Goal: Information Seeking & Learning: Learn about a topic

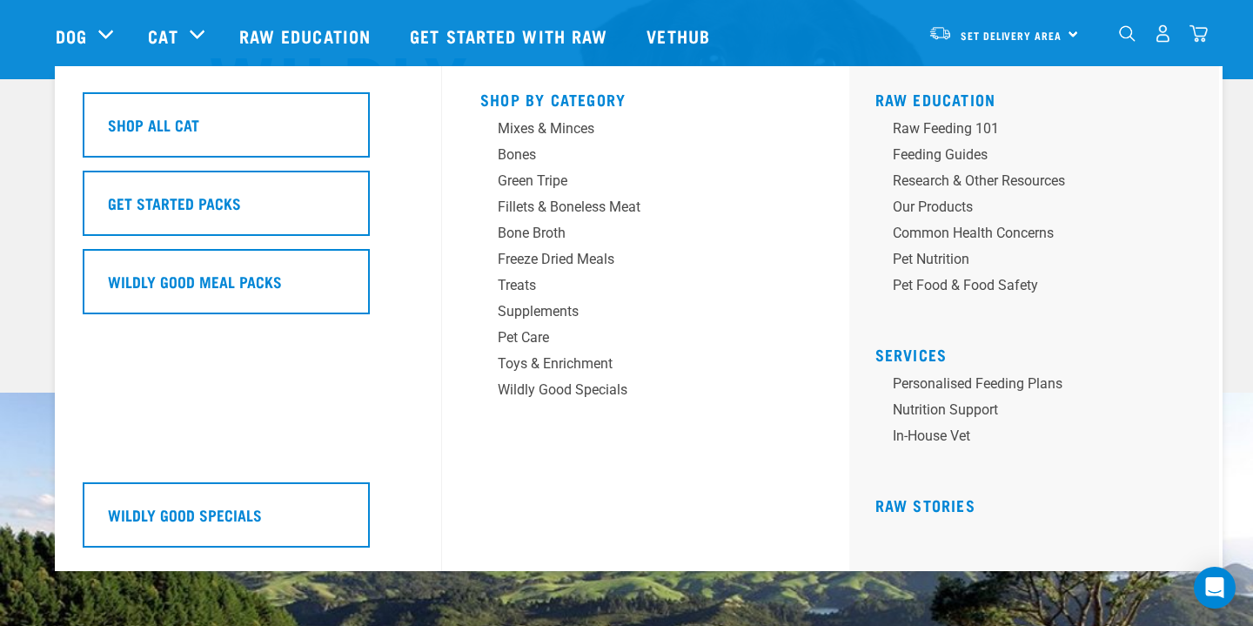
scroll to position [202, 0]
click at [941, 257] on div "Pet Nutrition" at bounding box center [1028, 259] width 271 height 21
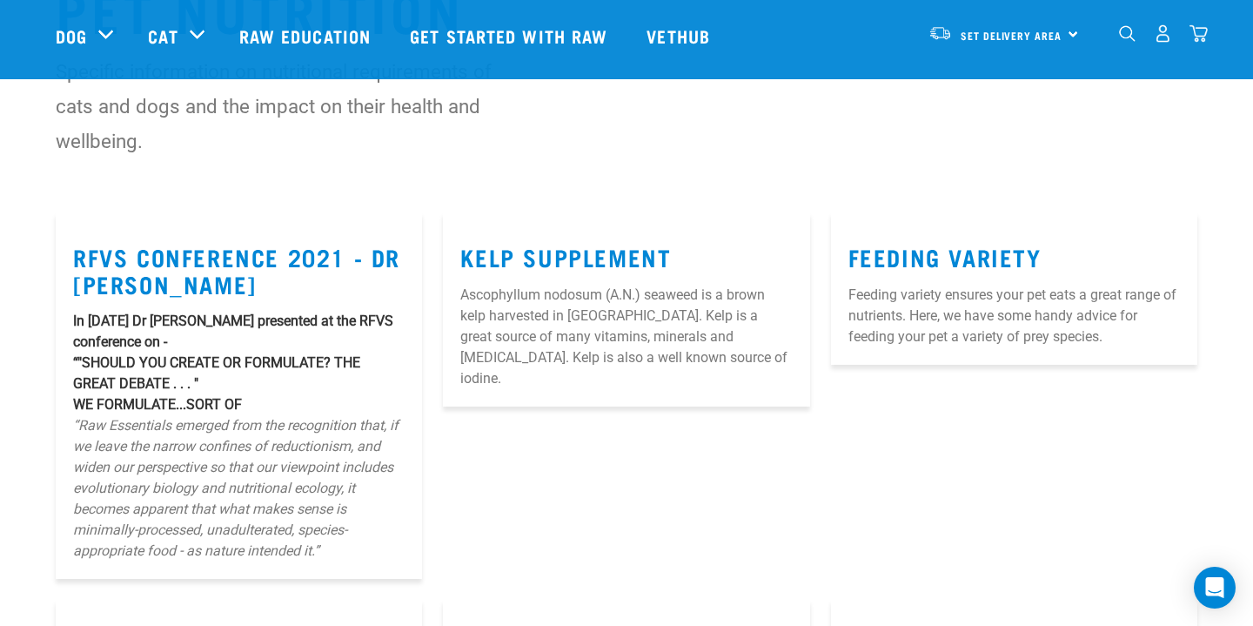
scroll to position [54, 0]
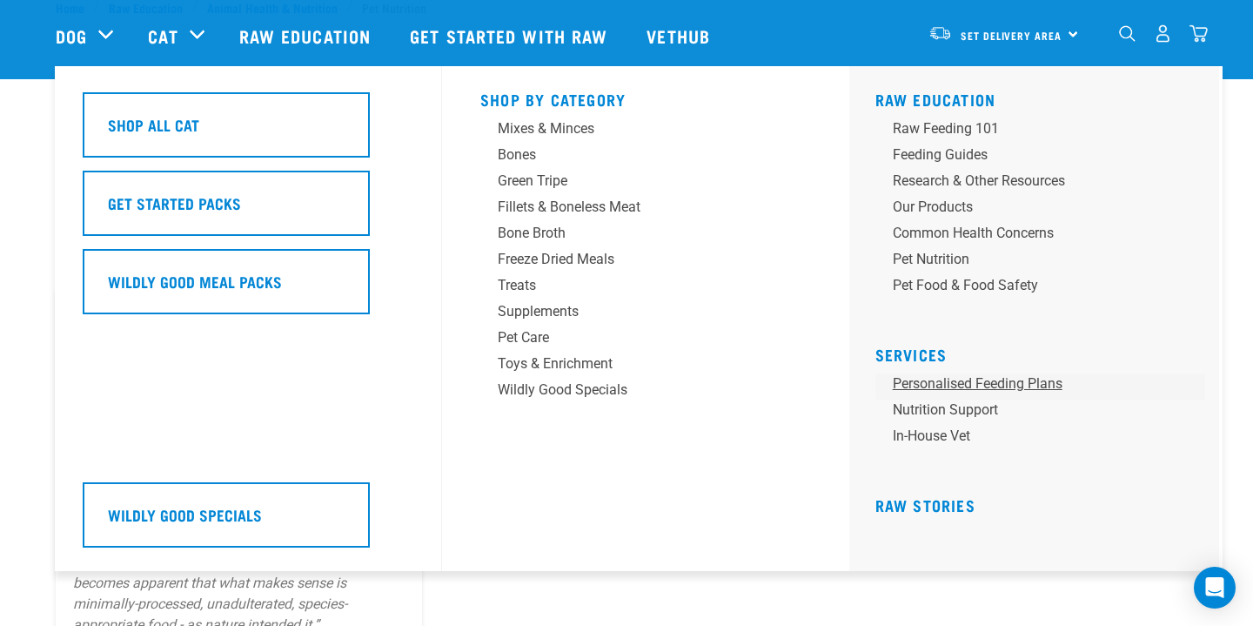
click at [954, 387] on link "Personalised Feeding Plans" at bounding box center [1040, 386] width 331 height 26
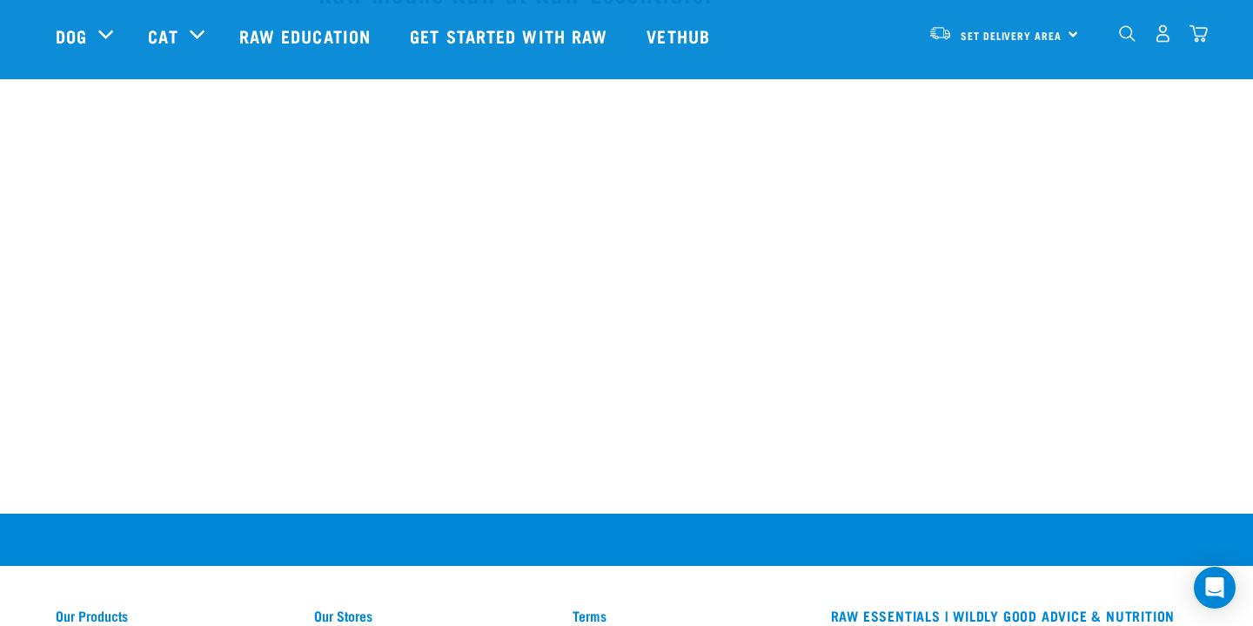
scroll to position [2103, 0]
click at [479, 45] on link "Get started with Raw" at bounding box center [510, 36] width 237 height 70
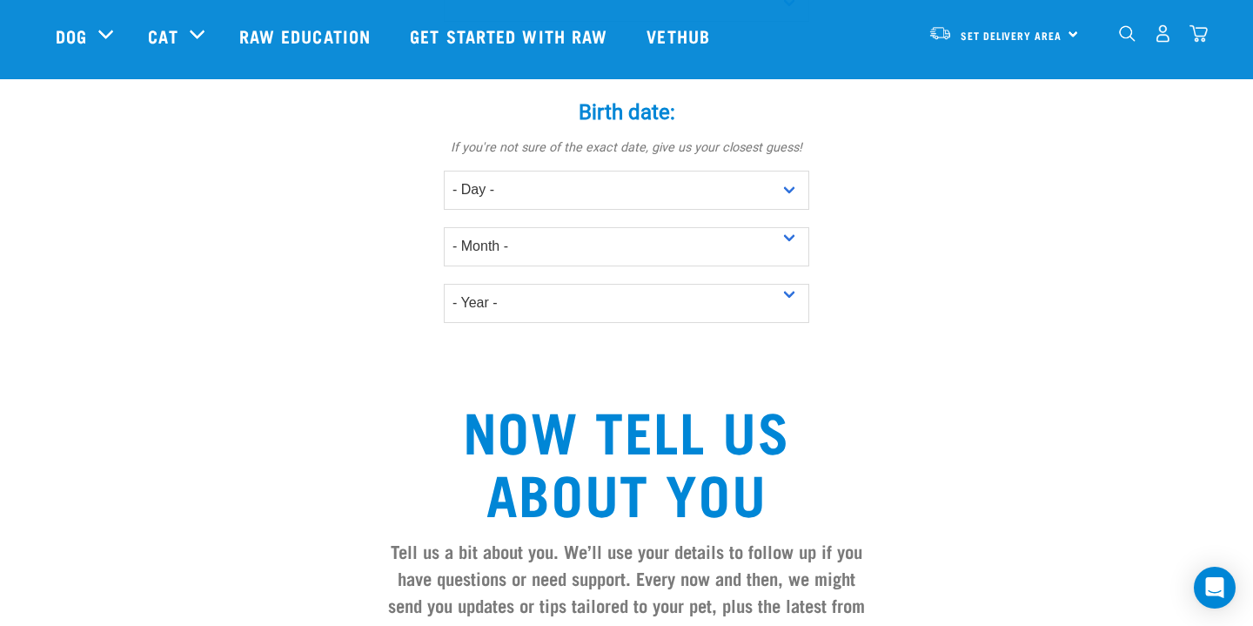
scroll to position [1398, 0]
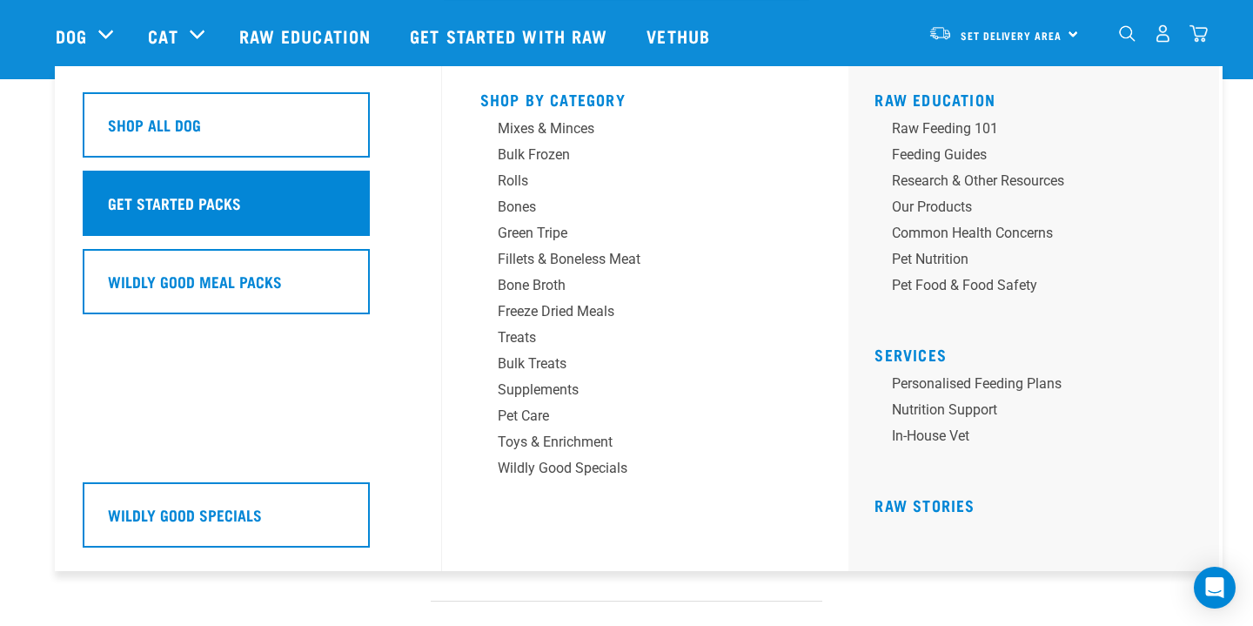
click at [166, 183] on div "Get Started Packs" at bounding box center [226, 203] width 287 height 65
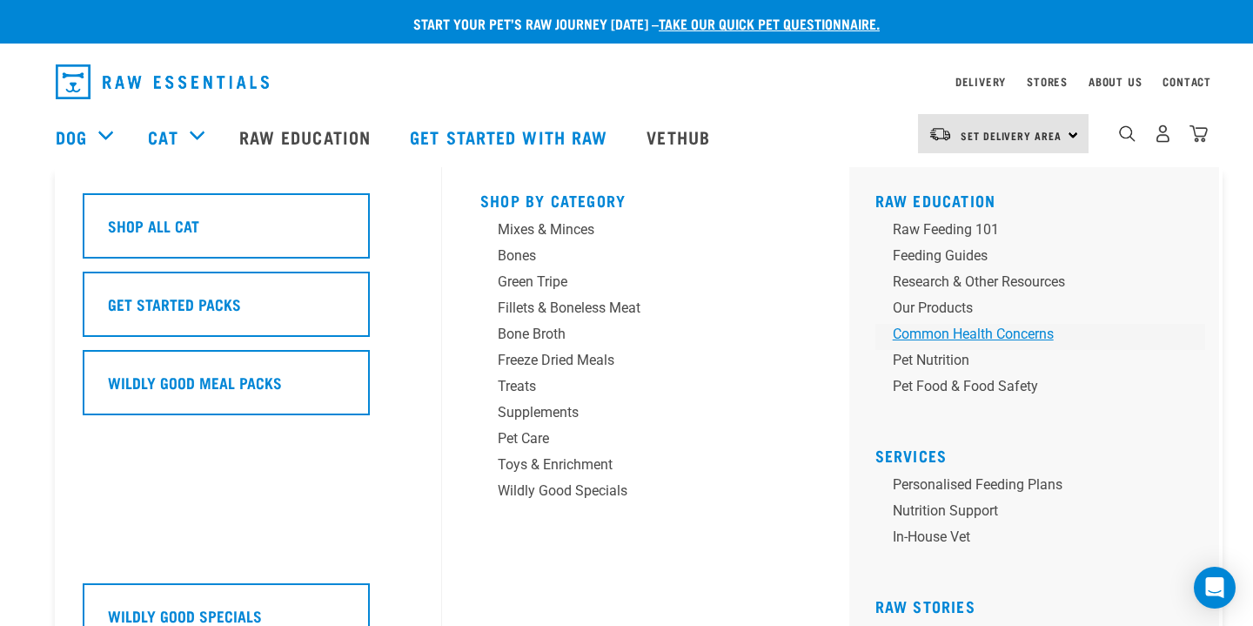
click at [922, 338] on div "Common Health Concerns" at bounding box center [1028, 334] width 271 height 21
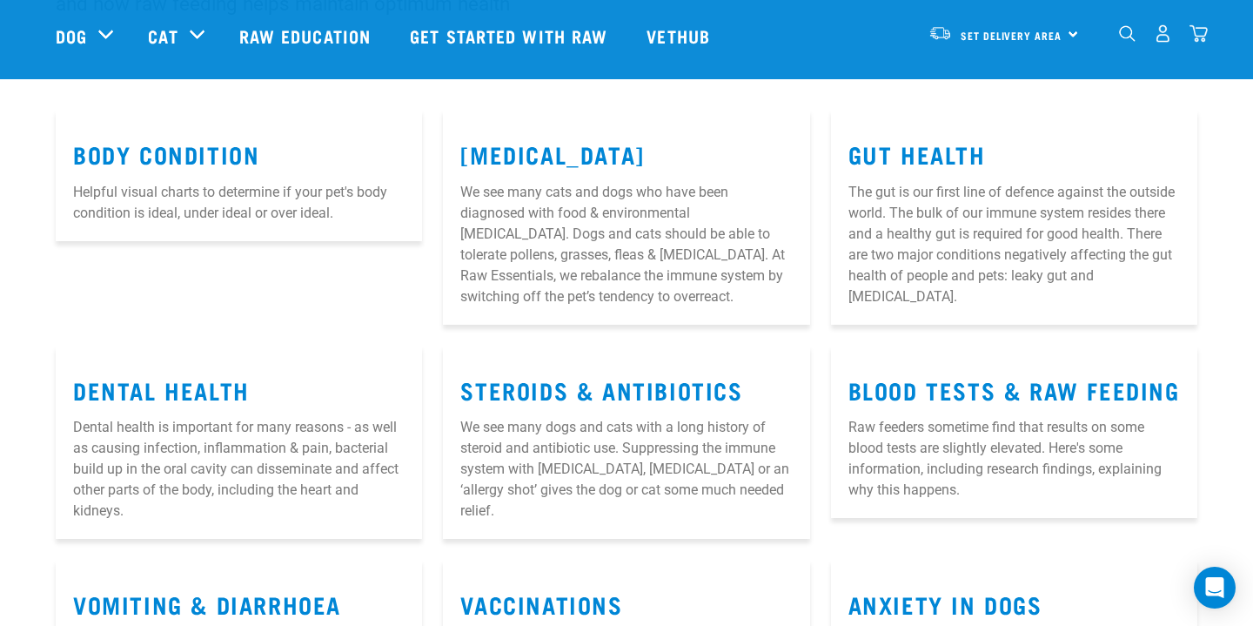
scroll to position [236, 0]
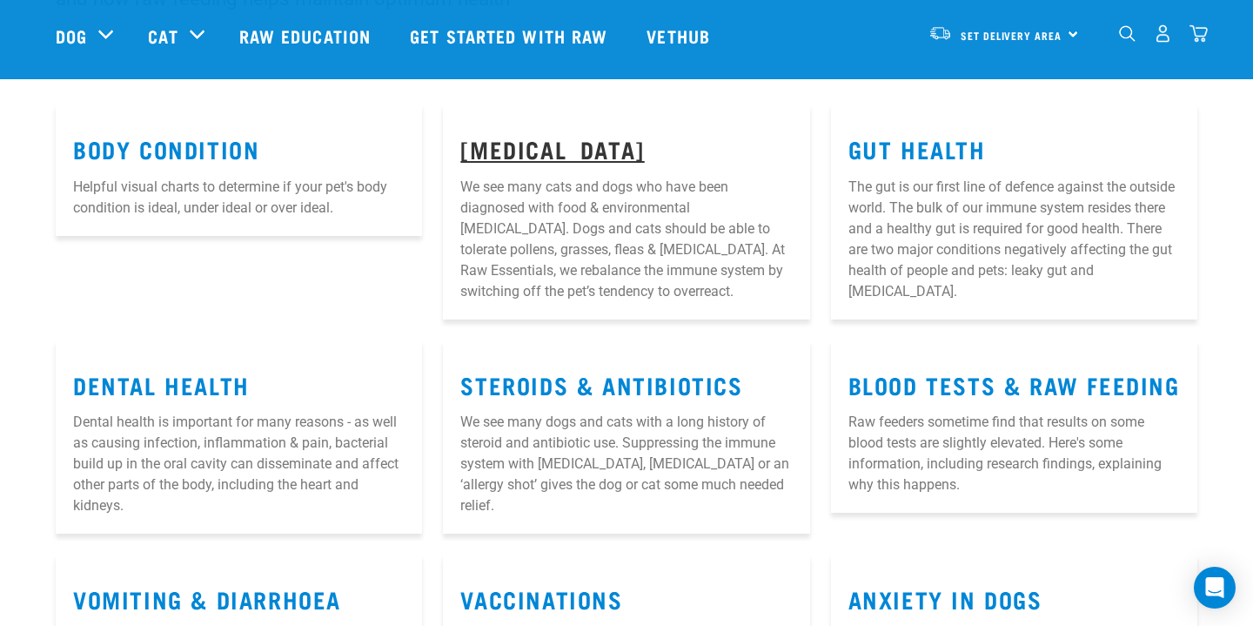
click at [486, 155] on link "[MEDICAL_DATA]" at bounding box center [552, 148] width 184 height 13
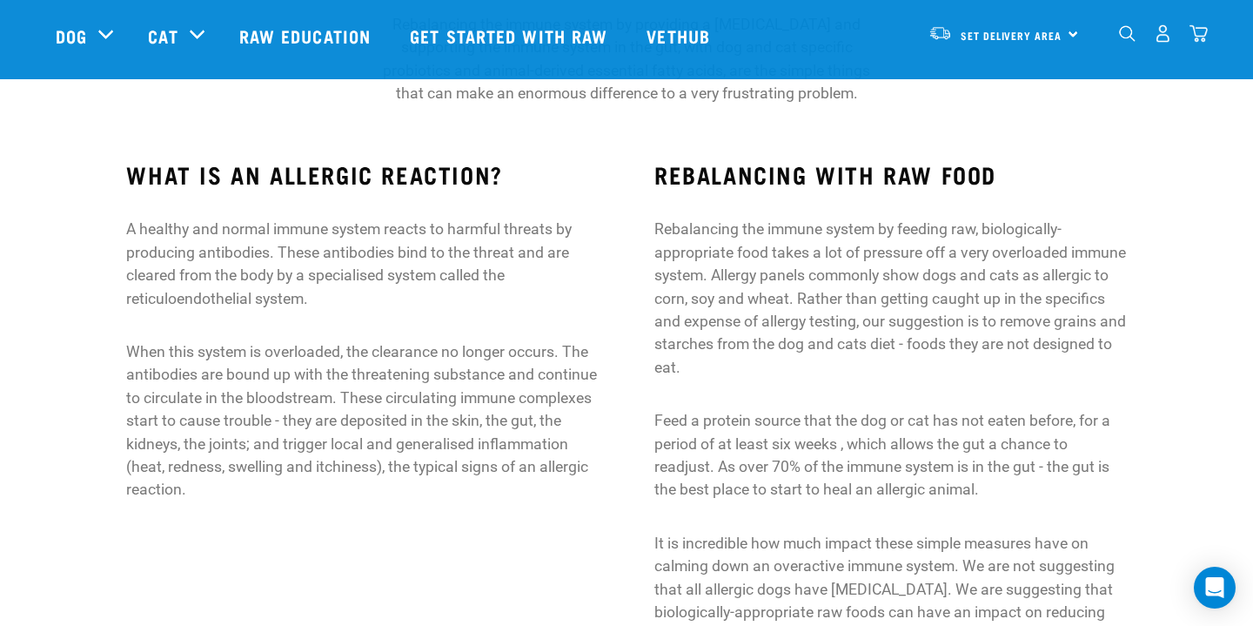
scroll to position [273, 0]
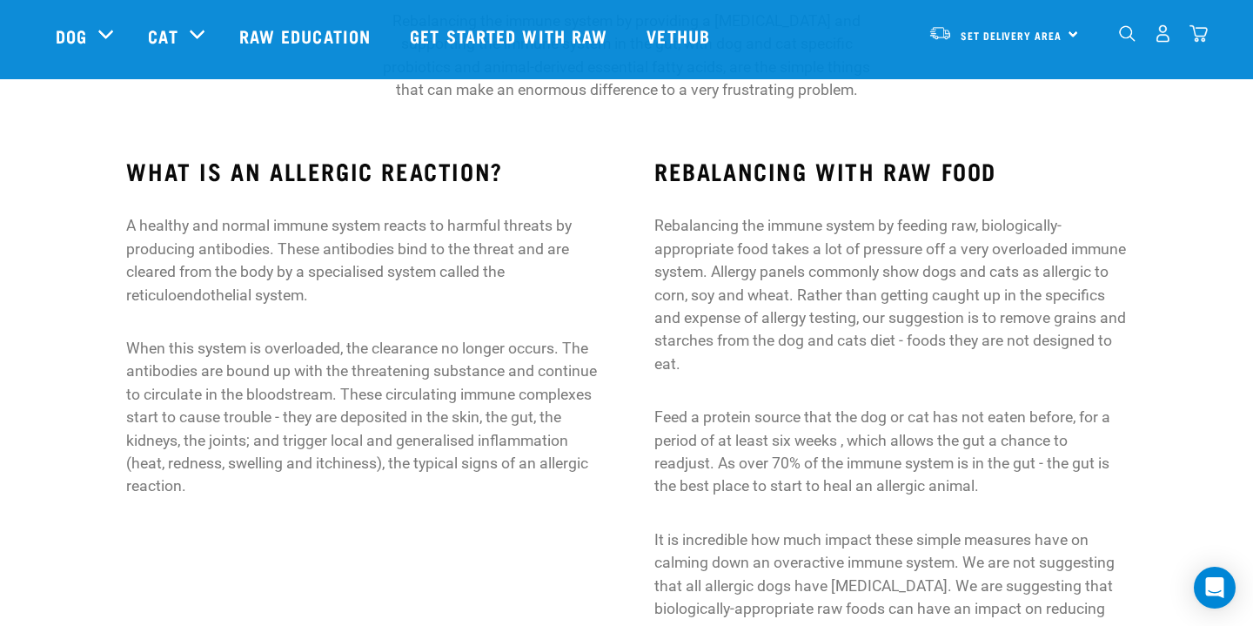
click at [431, 261] on p "A healthy and normal immune system reacts to harmful threats by producing antib…" at bounding box center [362, 260] width 472 height 92
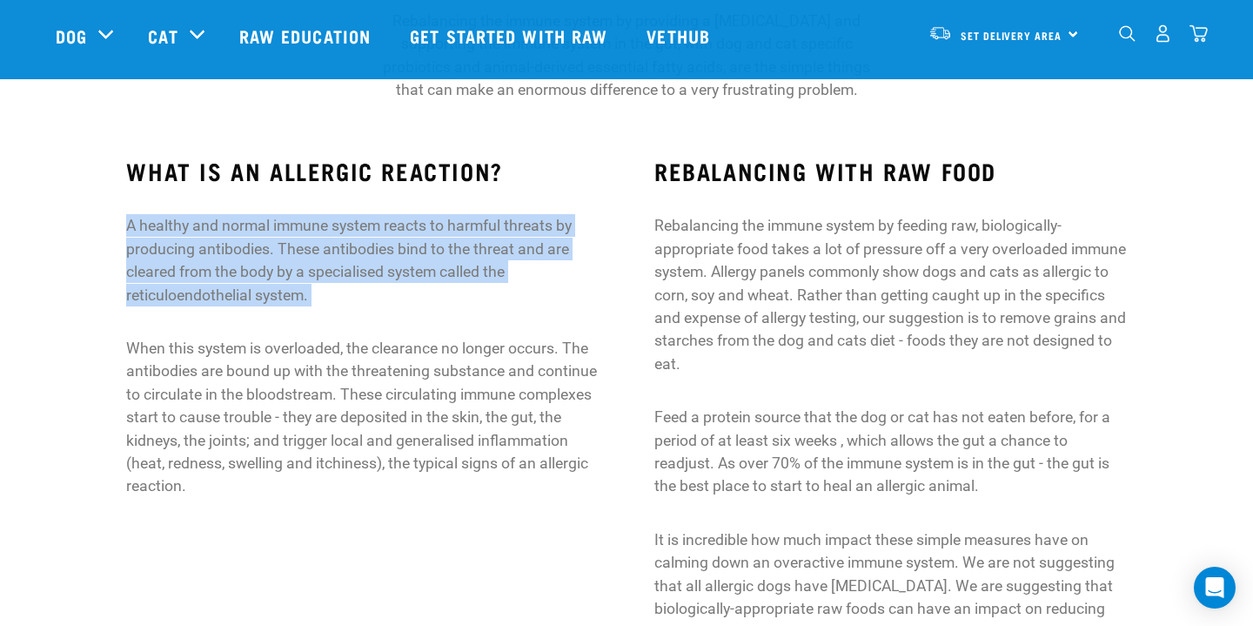
click at [431, 261] on p "A healthy and normal immune system reacts to harmful threats by producing antib…" at bounding box center [362, 260] width 472 height 92
click at [431, 271] on p "A healthy and normal immune system reacts to harmful threats by producing antib…" at bounding box center [362, 260] width 472 height 92
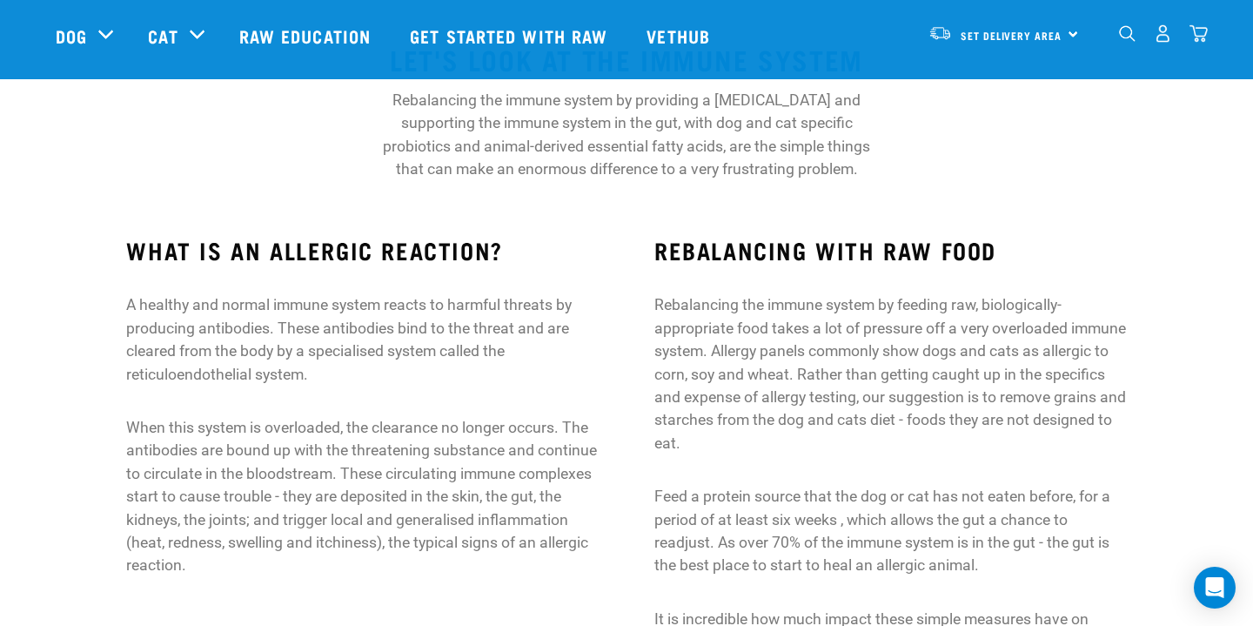
scroll to position [194, 0]
click at [707, 264] on h3 "REBALANCING WITH RAW FOOD" at bounding box center [890, 250] width 472 height 27
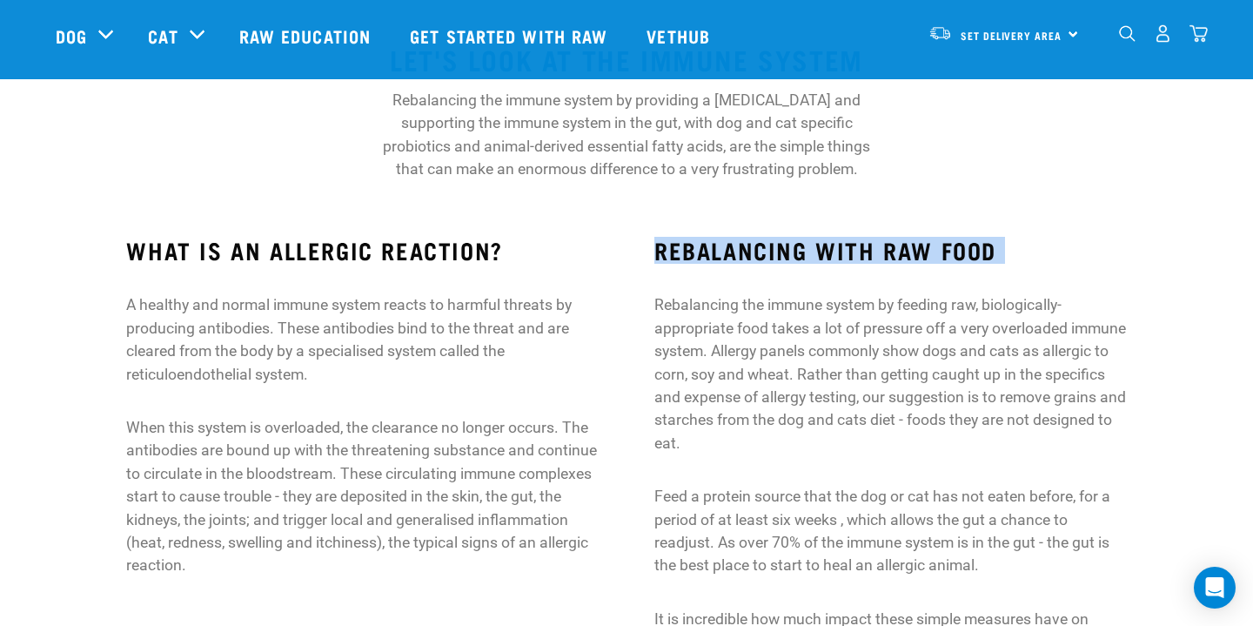
click at [707, 264] on h3 "REBALANCING WITH RAW FOOD" at bounding box center [890, 250] width 472 height 27
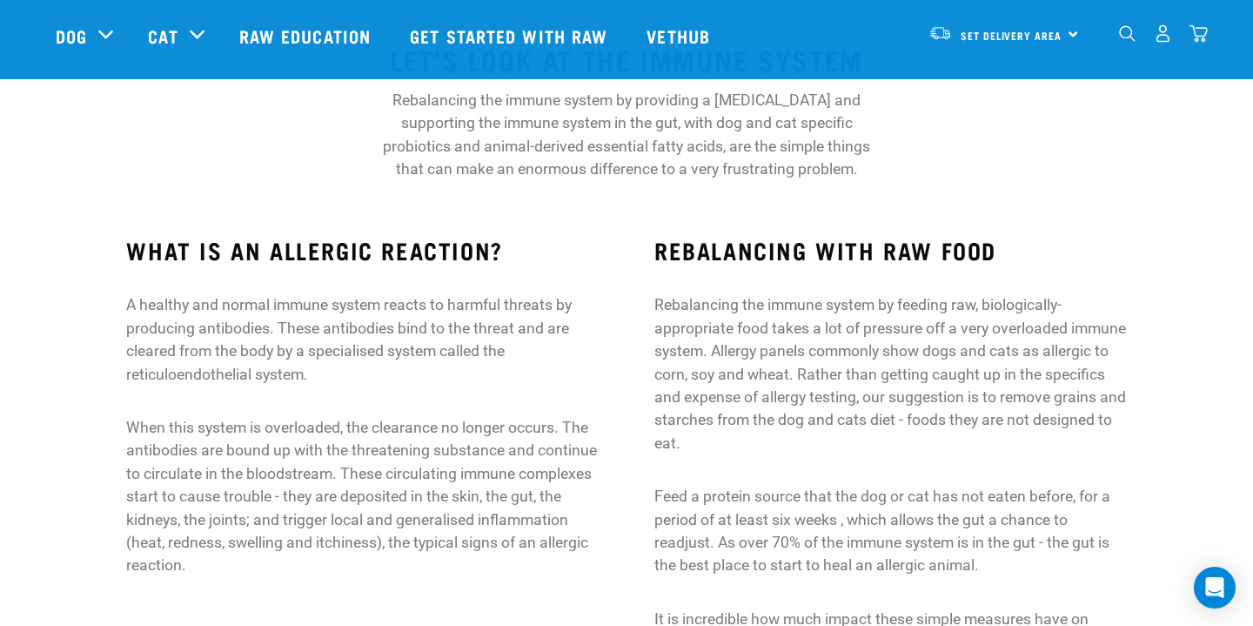
click at [469, 347] on p "A healthy and normal immune system reacts to harmful threats by producing antib…" at bounding box center [362, 339] width 472 height 92
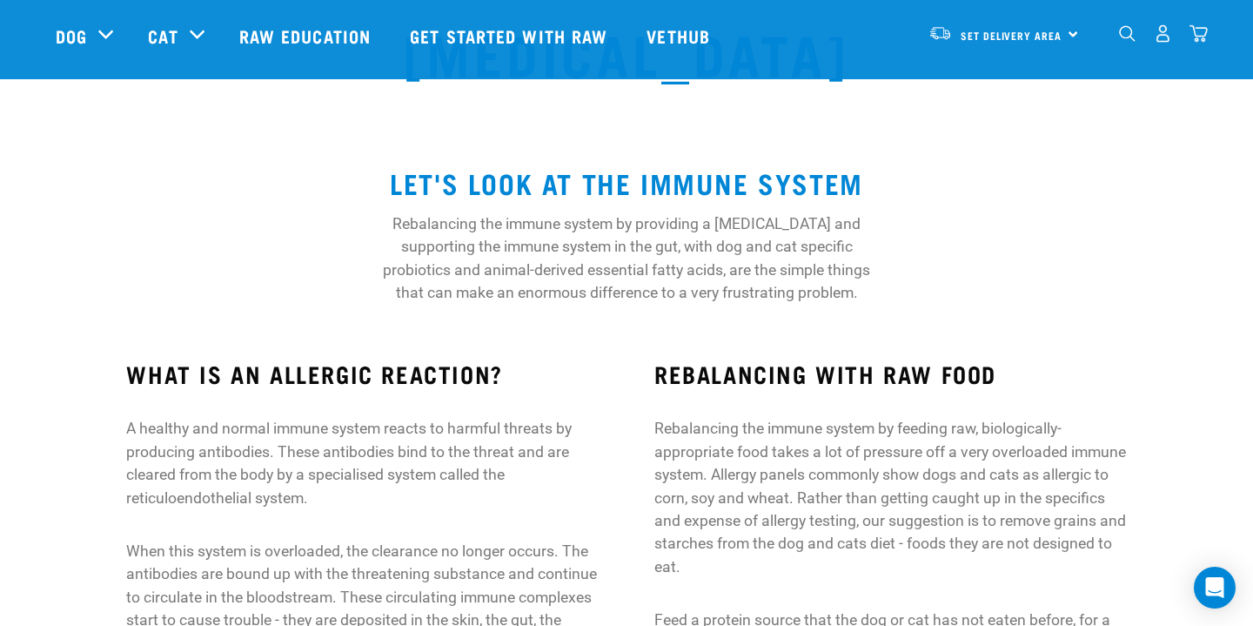
scroll to position [70, 0]
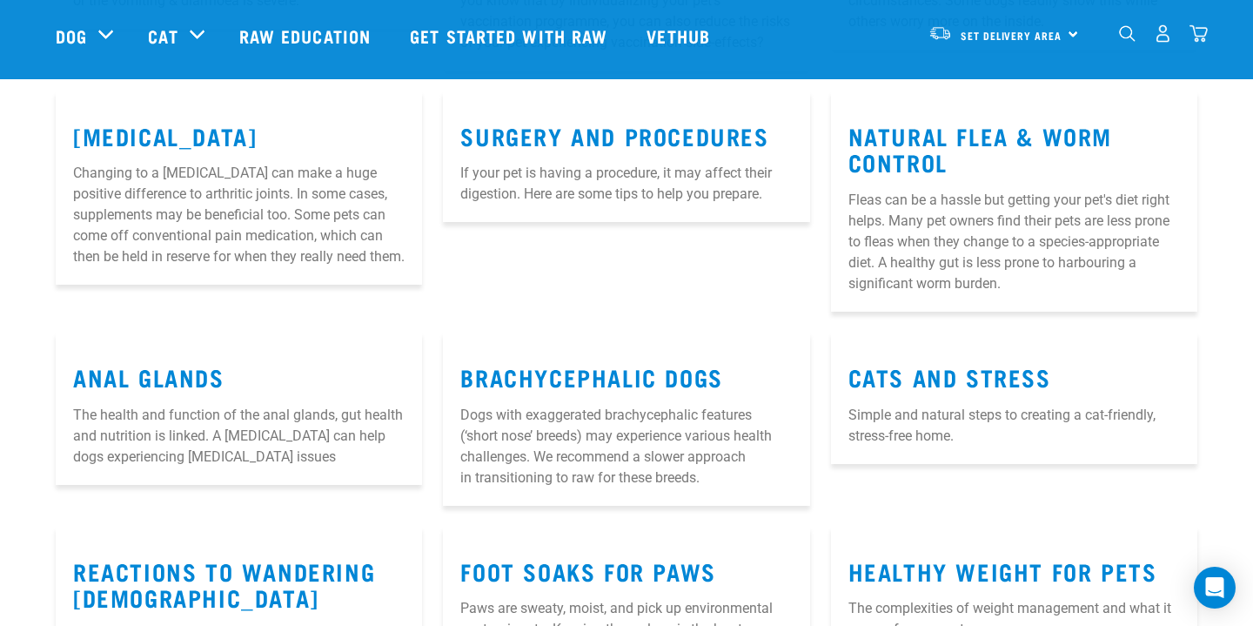
scroll to position [914, 0]
click at [691, 382] on link "Brachycephalic Dogs" at bounding box center [591, 375] width 262 height 13
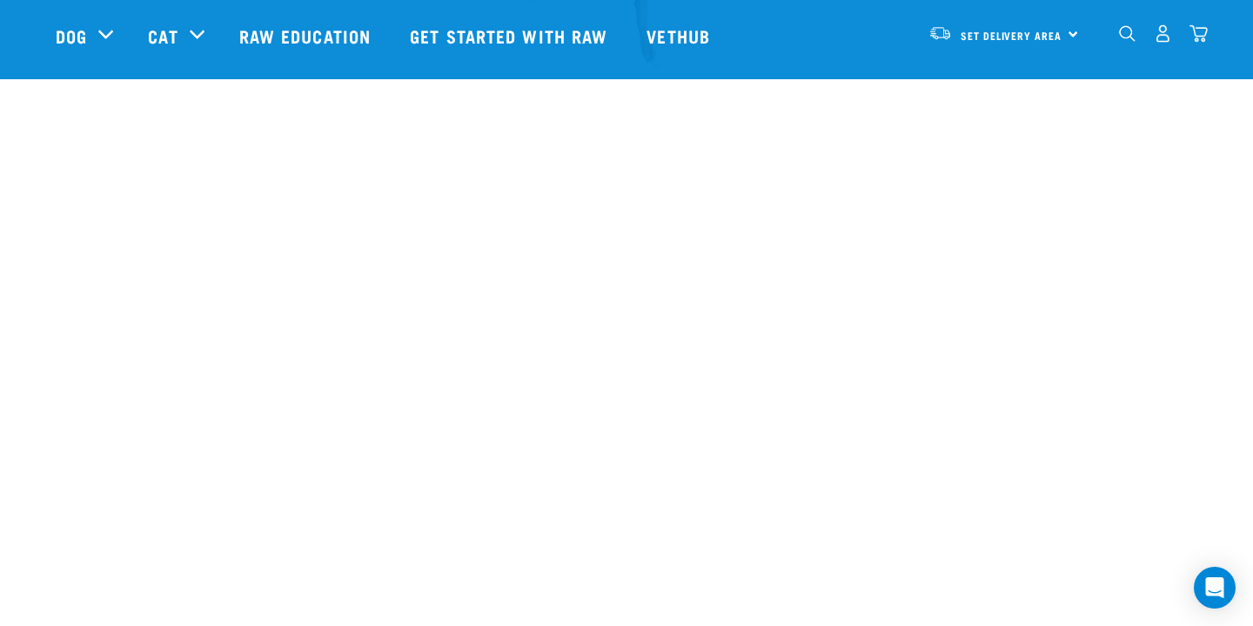
scroll to position [2871, 0]
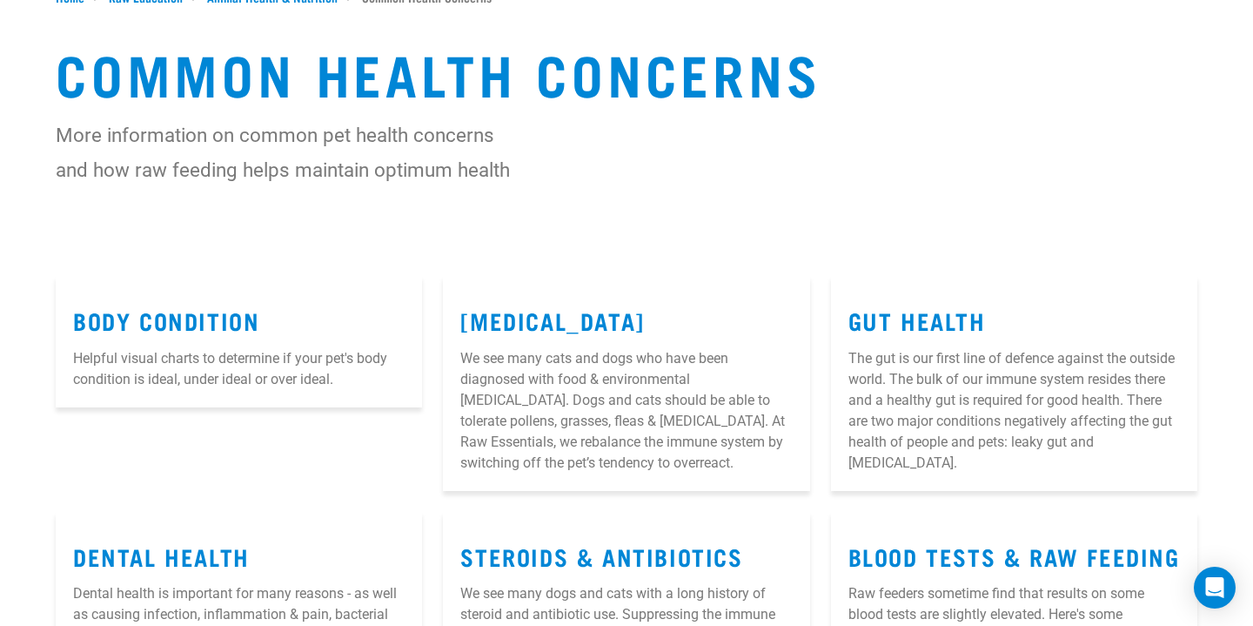
scroll to position [214, 0]
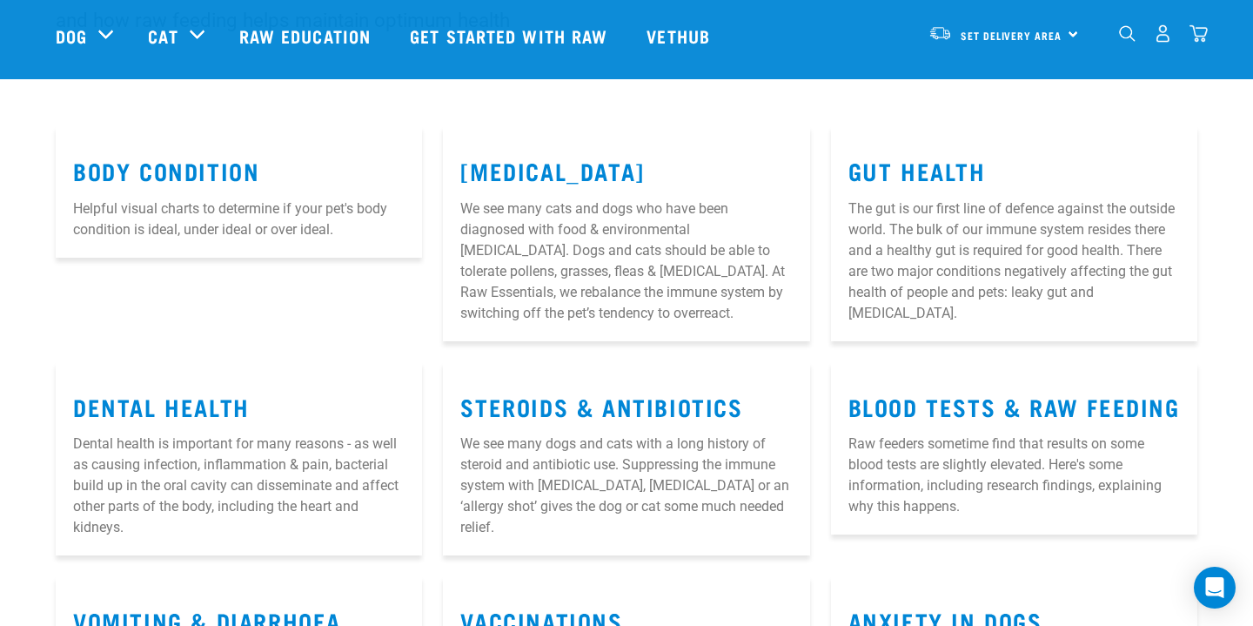
click at [499, 250] on p "We see many cats and dogs who have been diagnosed with food & environmental [ME…" at bounding box center [626, 260] width 332 height 125
click at [503, 170] on link "[MEDICAL_DATA]" at bounding box center [552, 170] width 184 height 13
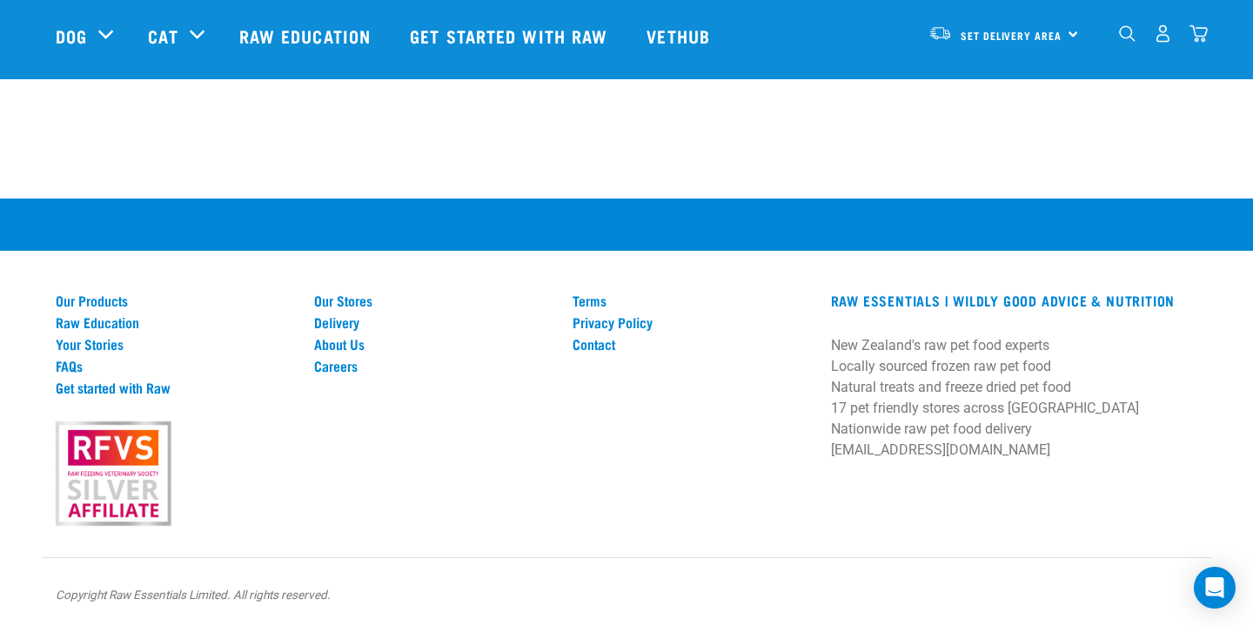
scroll to position [1549, 0]
